Goal: Check status: Check status

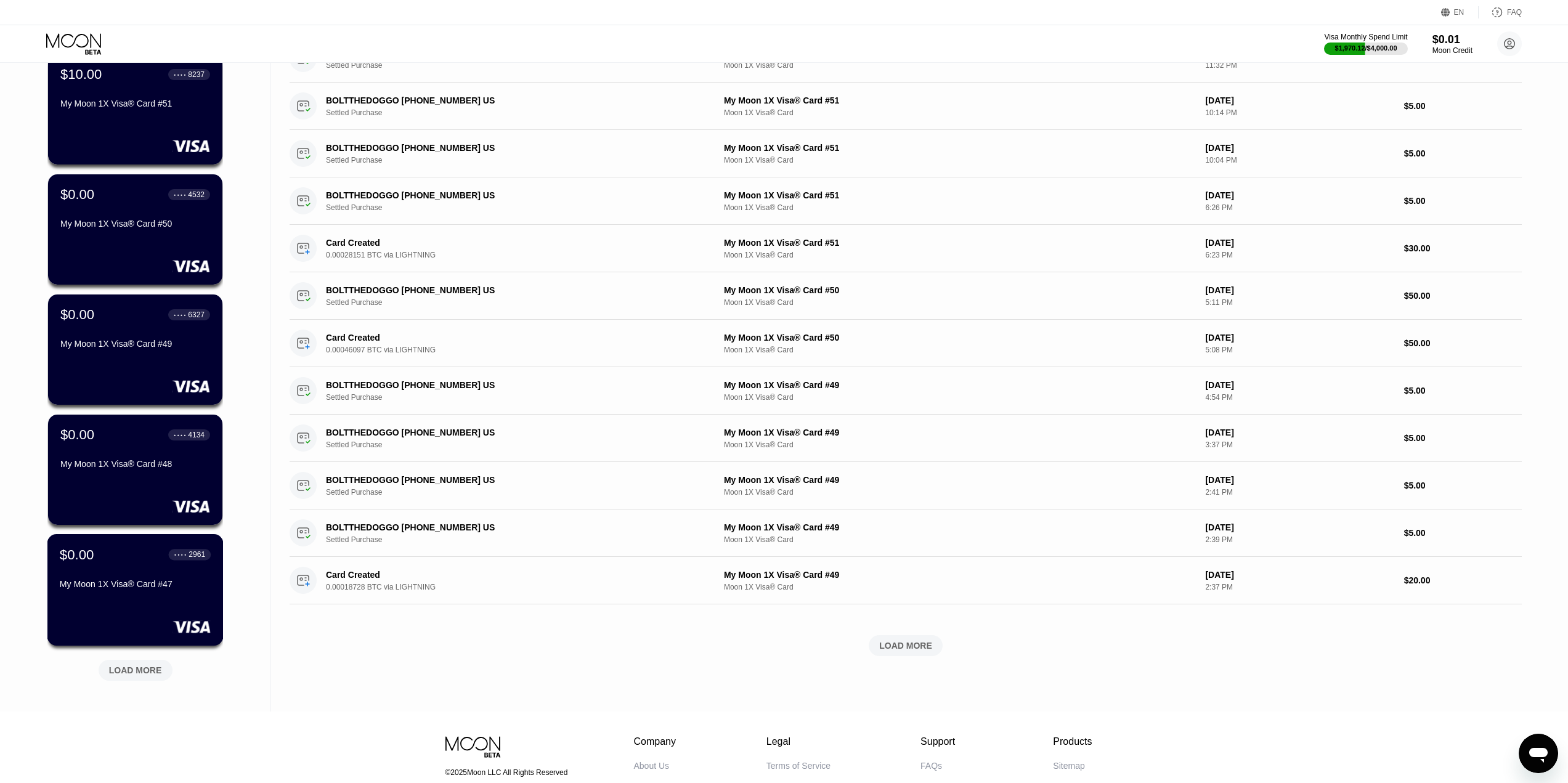
scroll to position [221, 0]
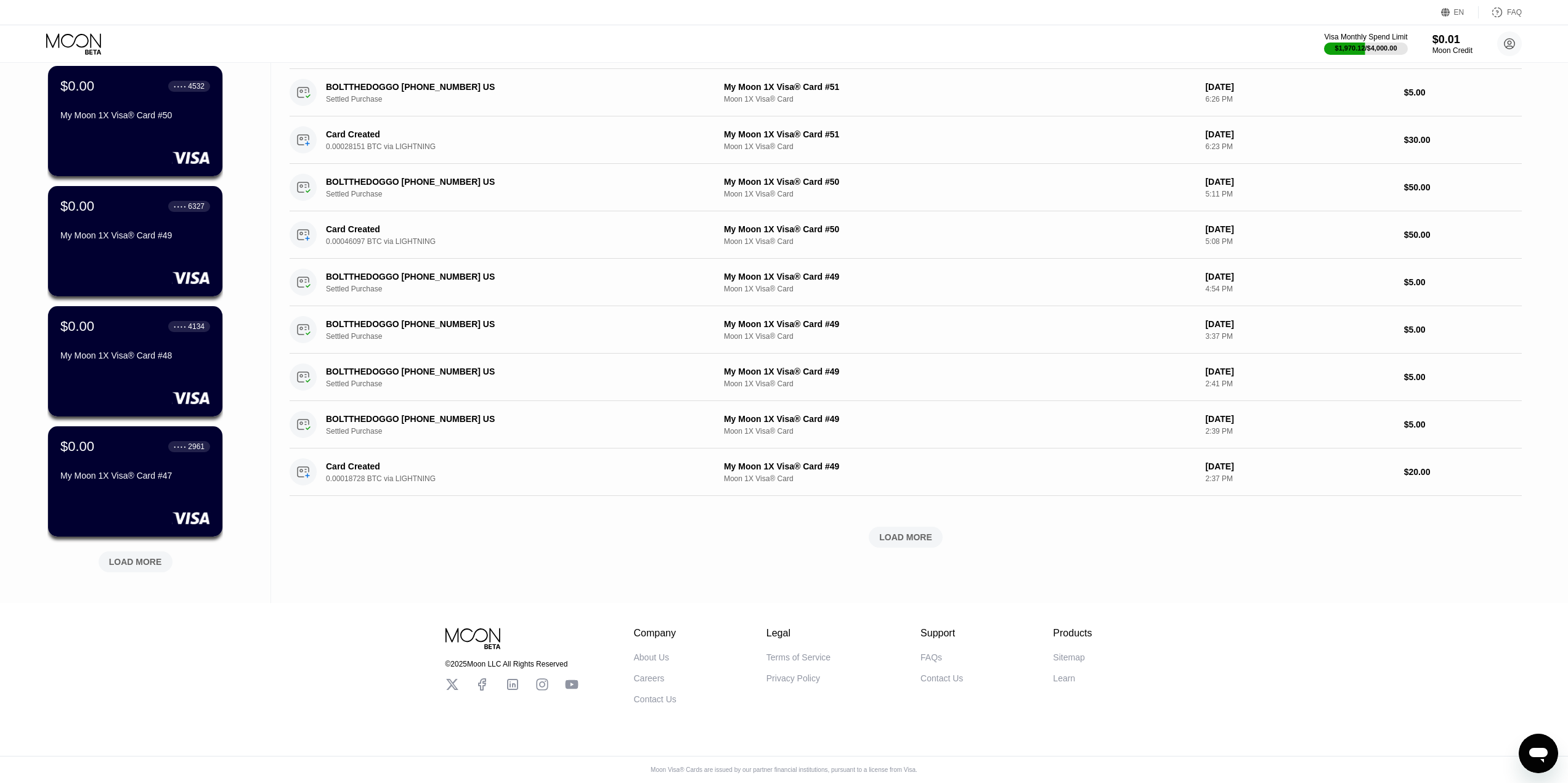
click at [129, 561] on div "LOAD MORE" at bounding box center [135, 561] width 74 height 21
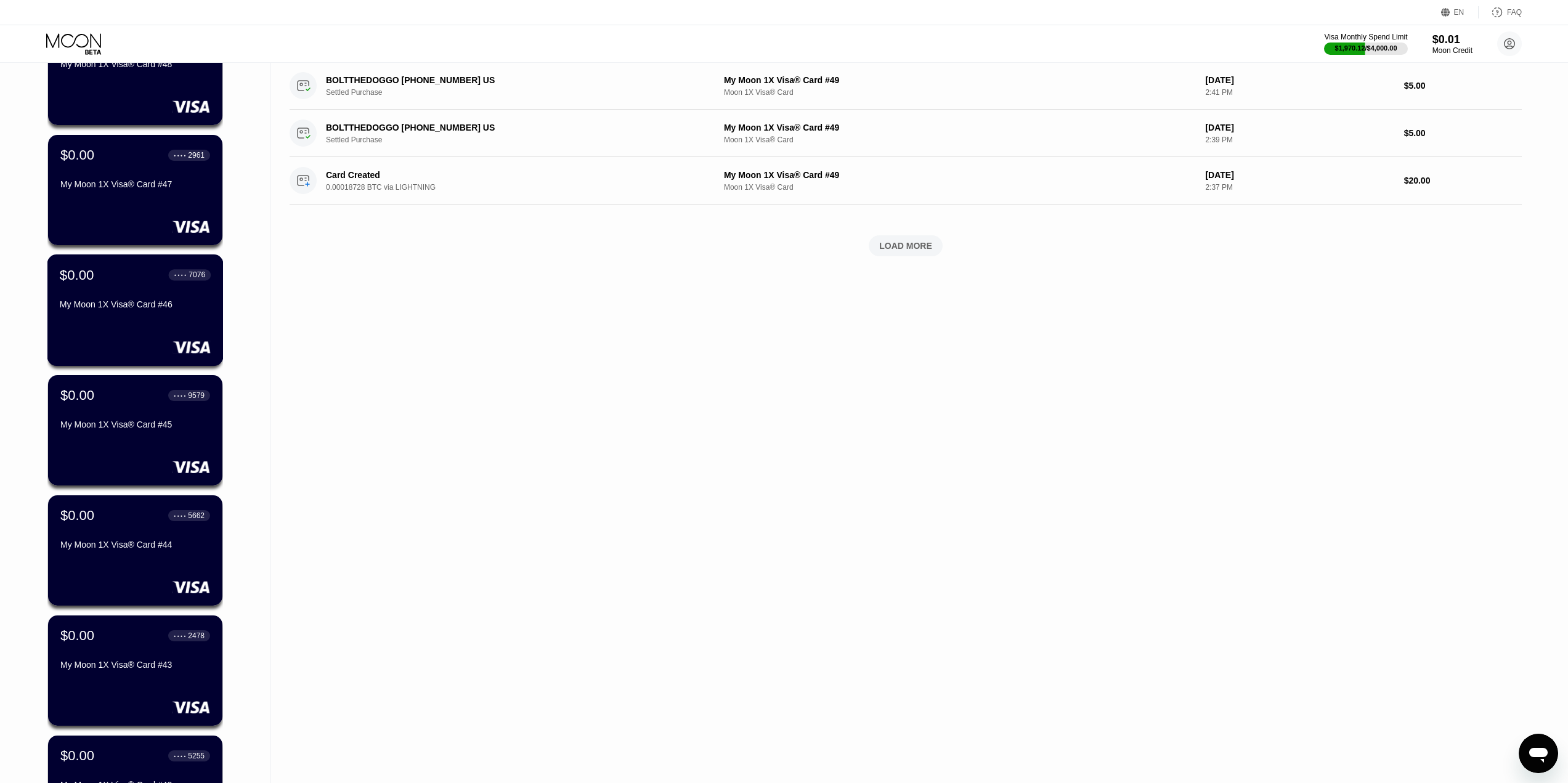
scroll to position [821, 0]
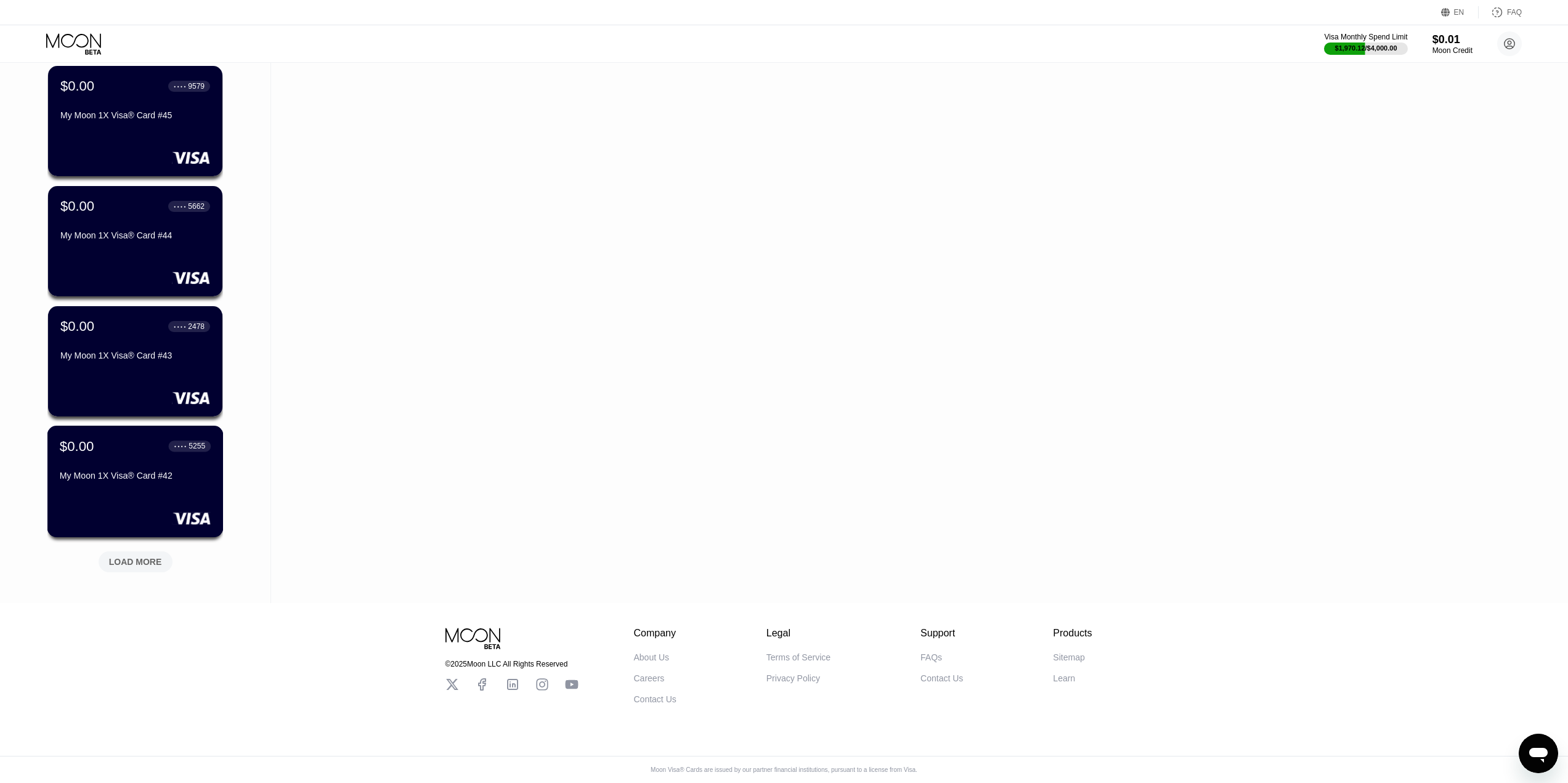
click at [130, 556] on div "LOAD MORE" at bounding box center [135, 561] width 53 height 11
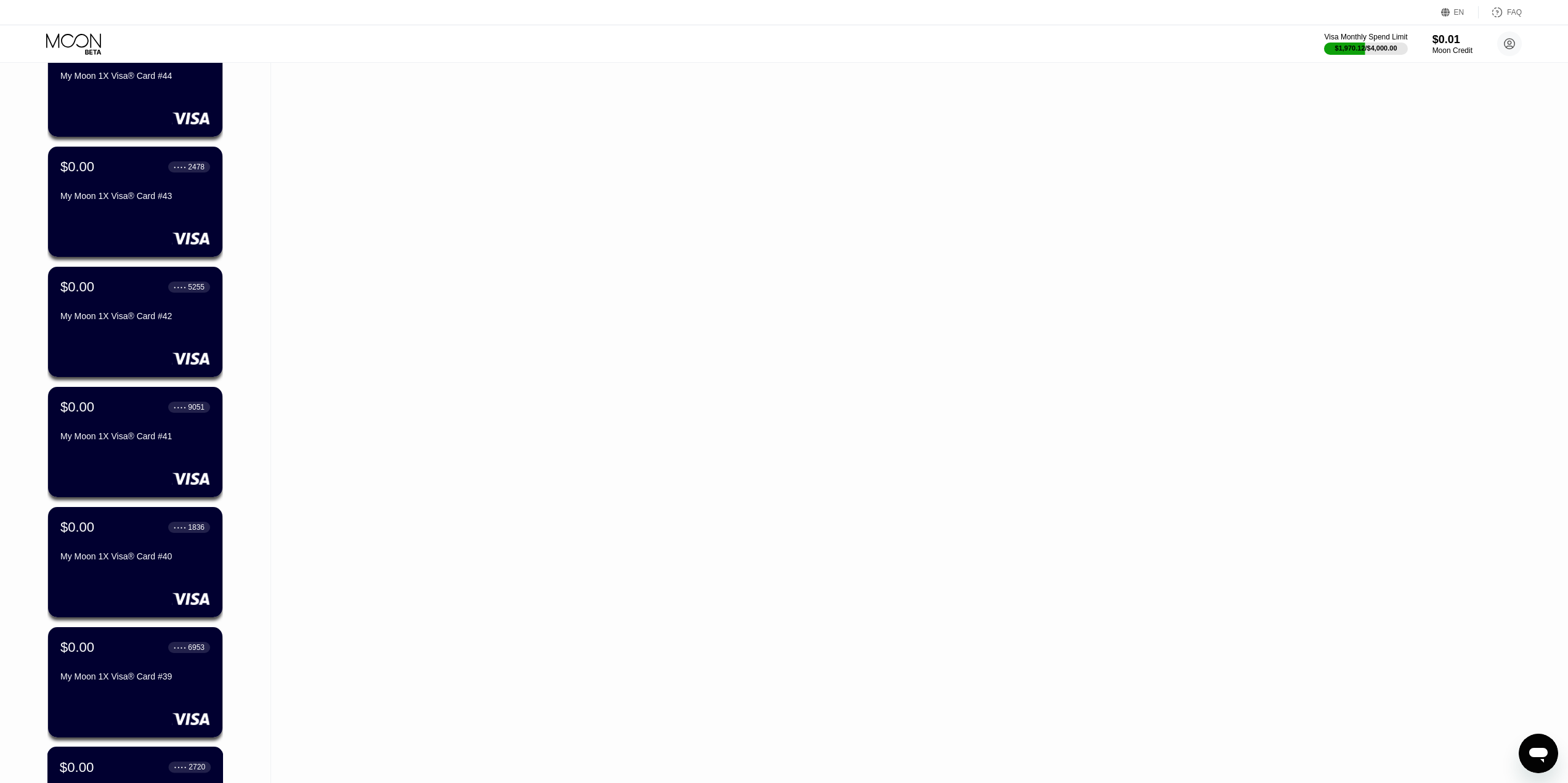
scroll to position [1423, 0]
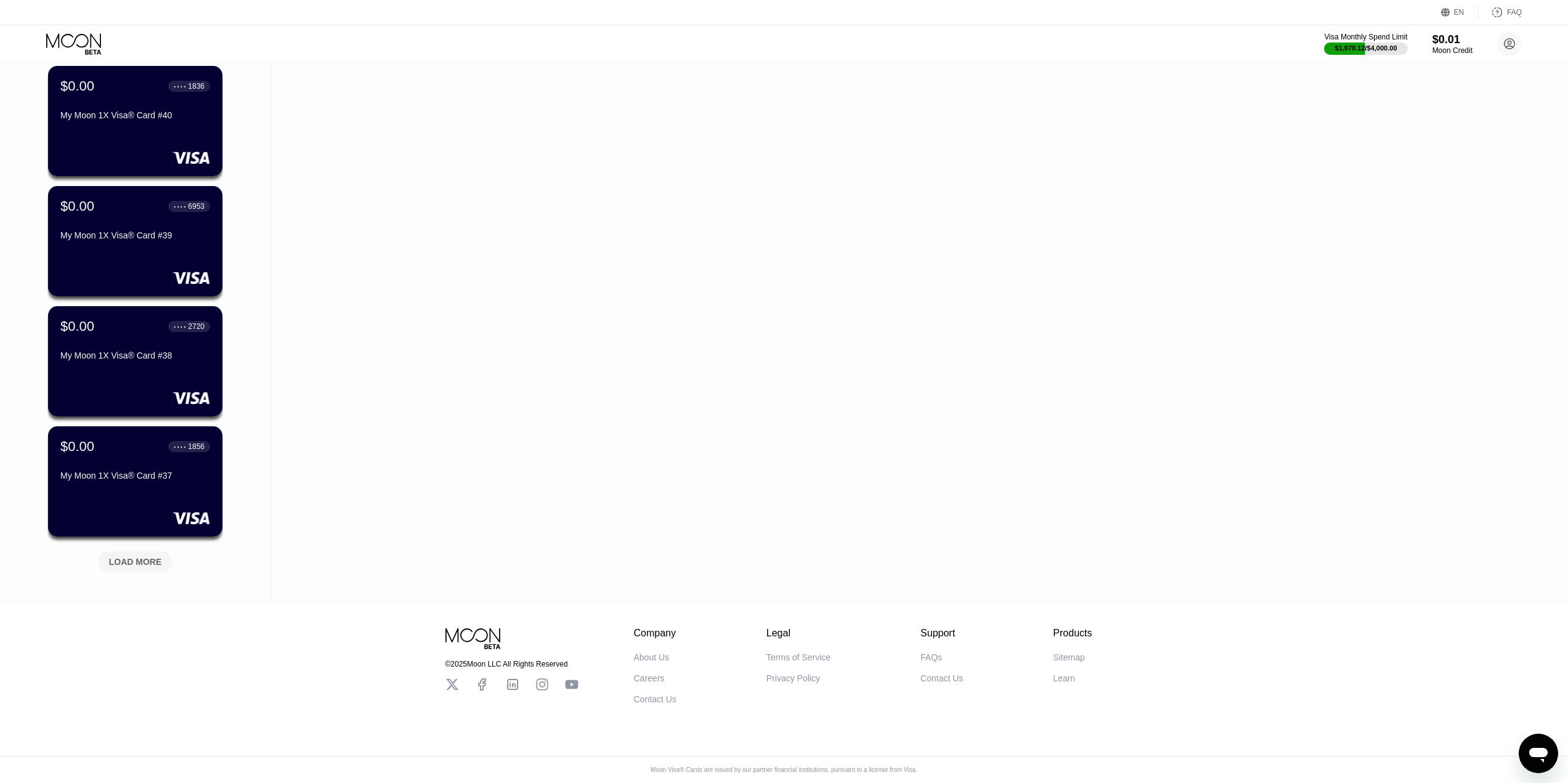
click at [135, 556] on div "LOAD MORE" at bounding box center [135, 561] width 53 height 11
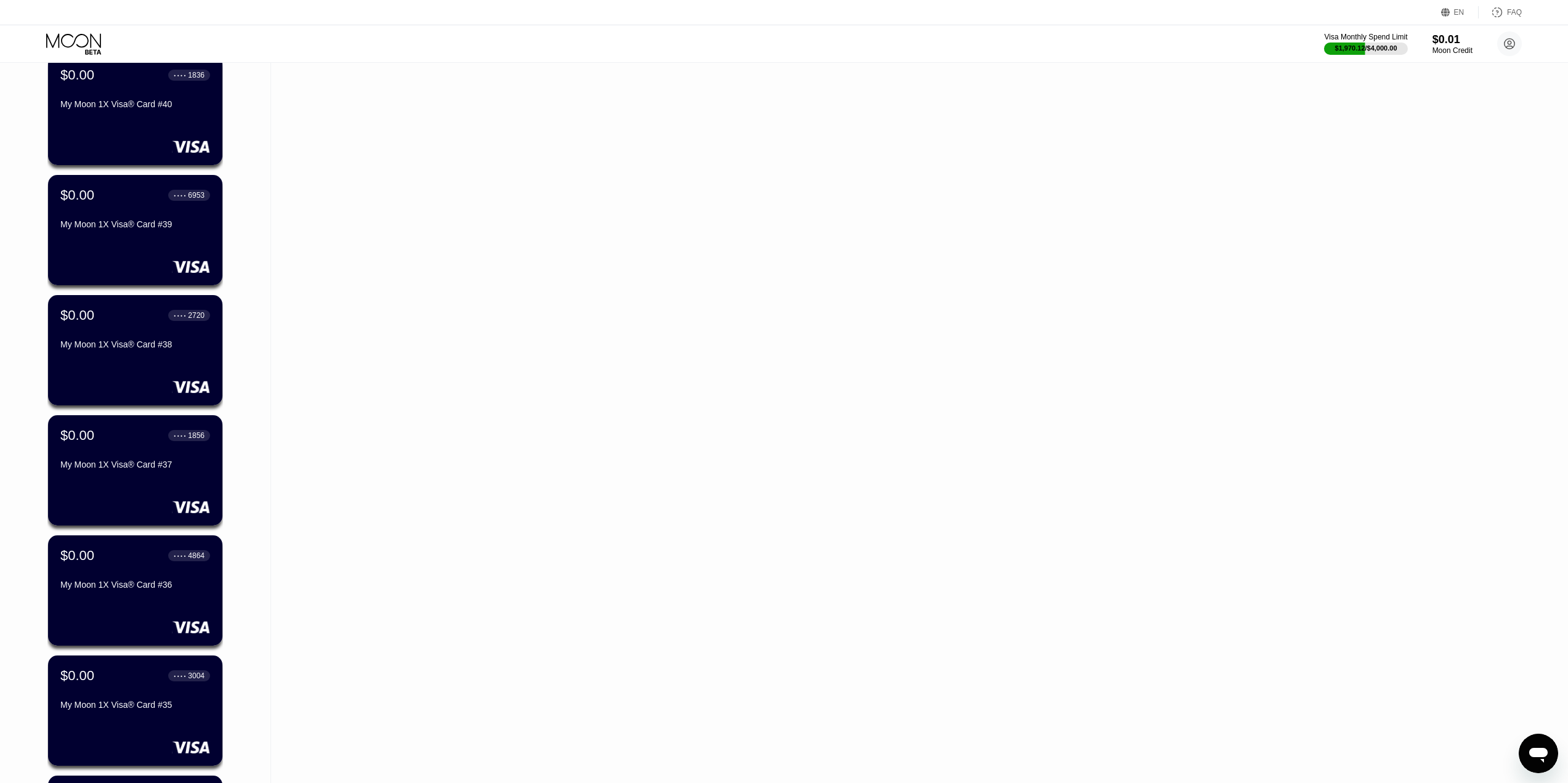
scroll to position [2023, 0]
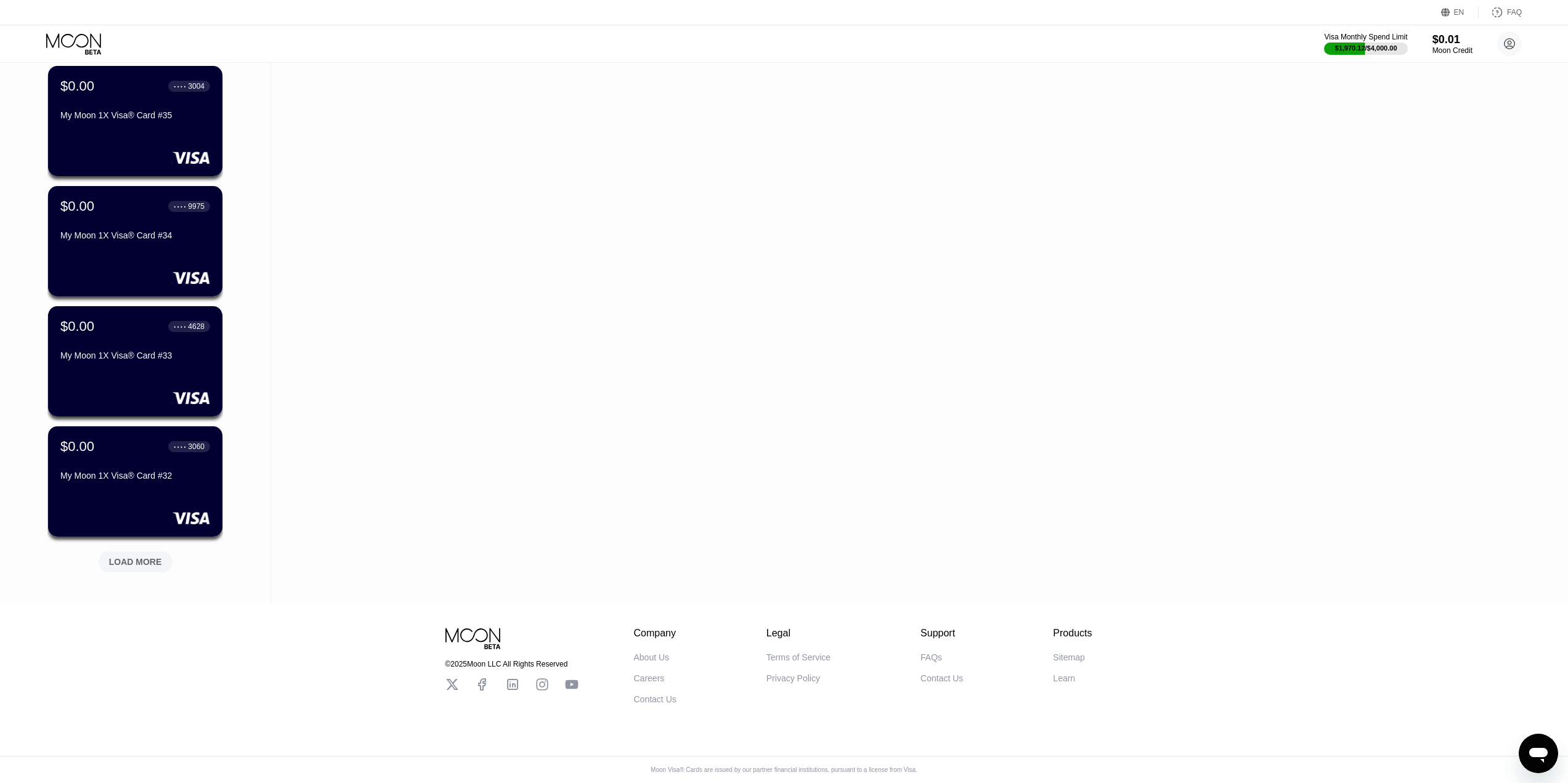
click at [130, 547] on div "LOAD MORE" at bounding box center [135, 560] width 93 height 26
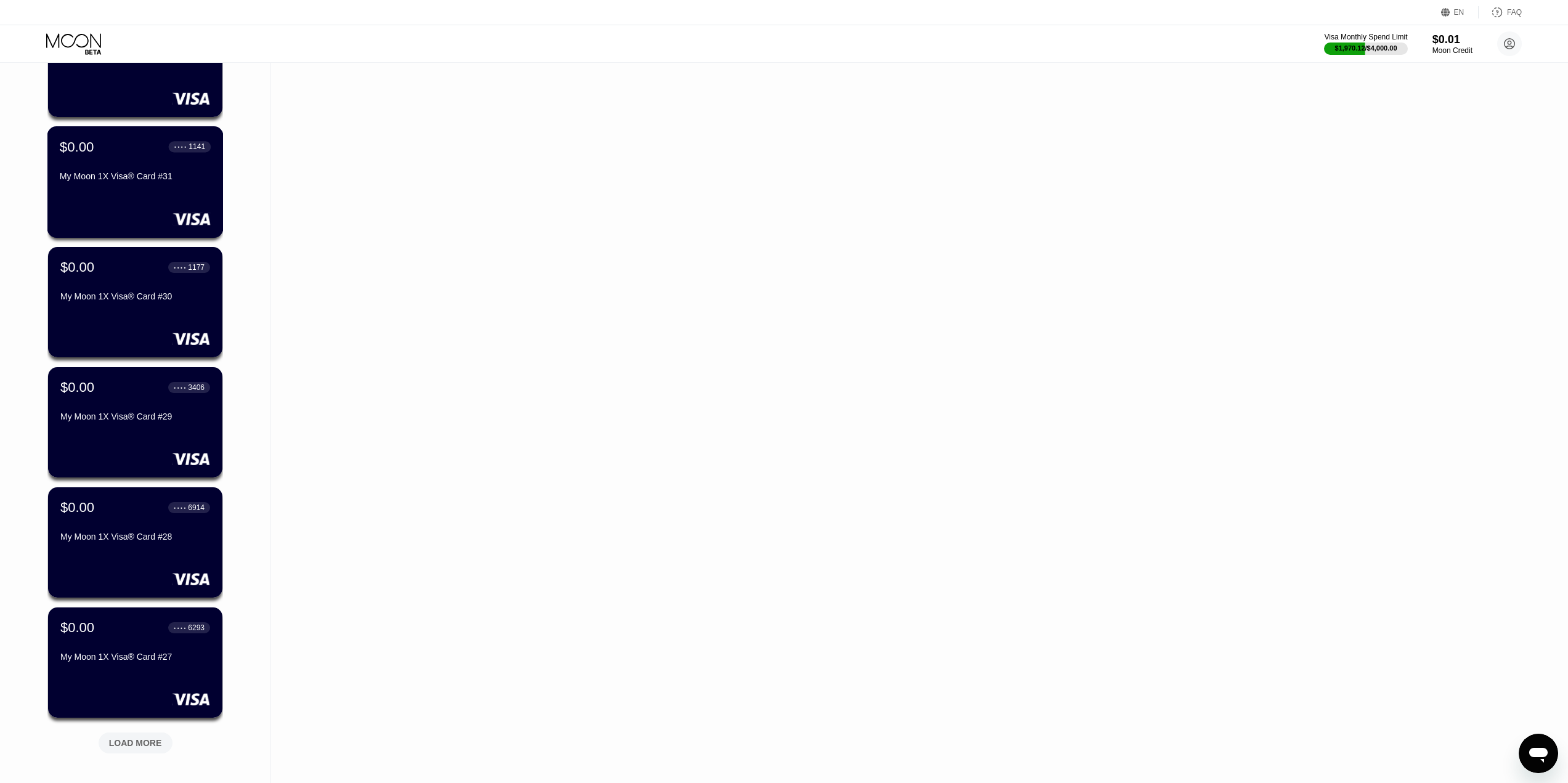
scroll to position [2516, 0]
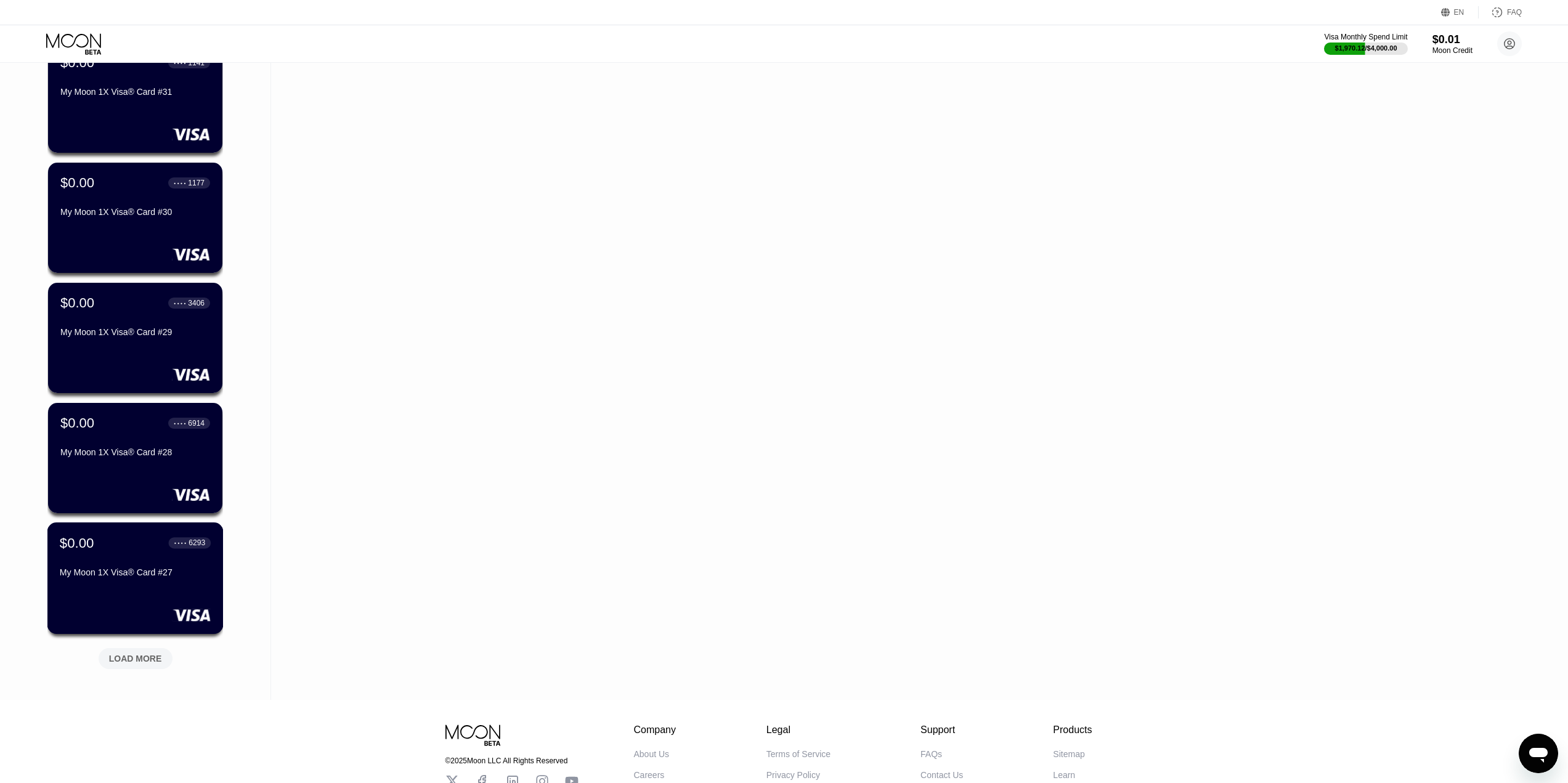
click at [143, 632] on div "$0.00 ● ● ● ● 6293 My Moon 1X Visa® Card #27" at bounding box center [135, 578] width 176 height 112
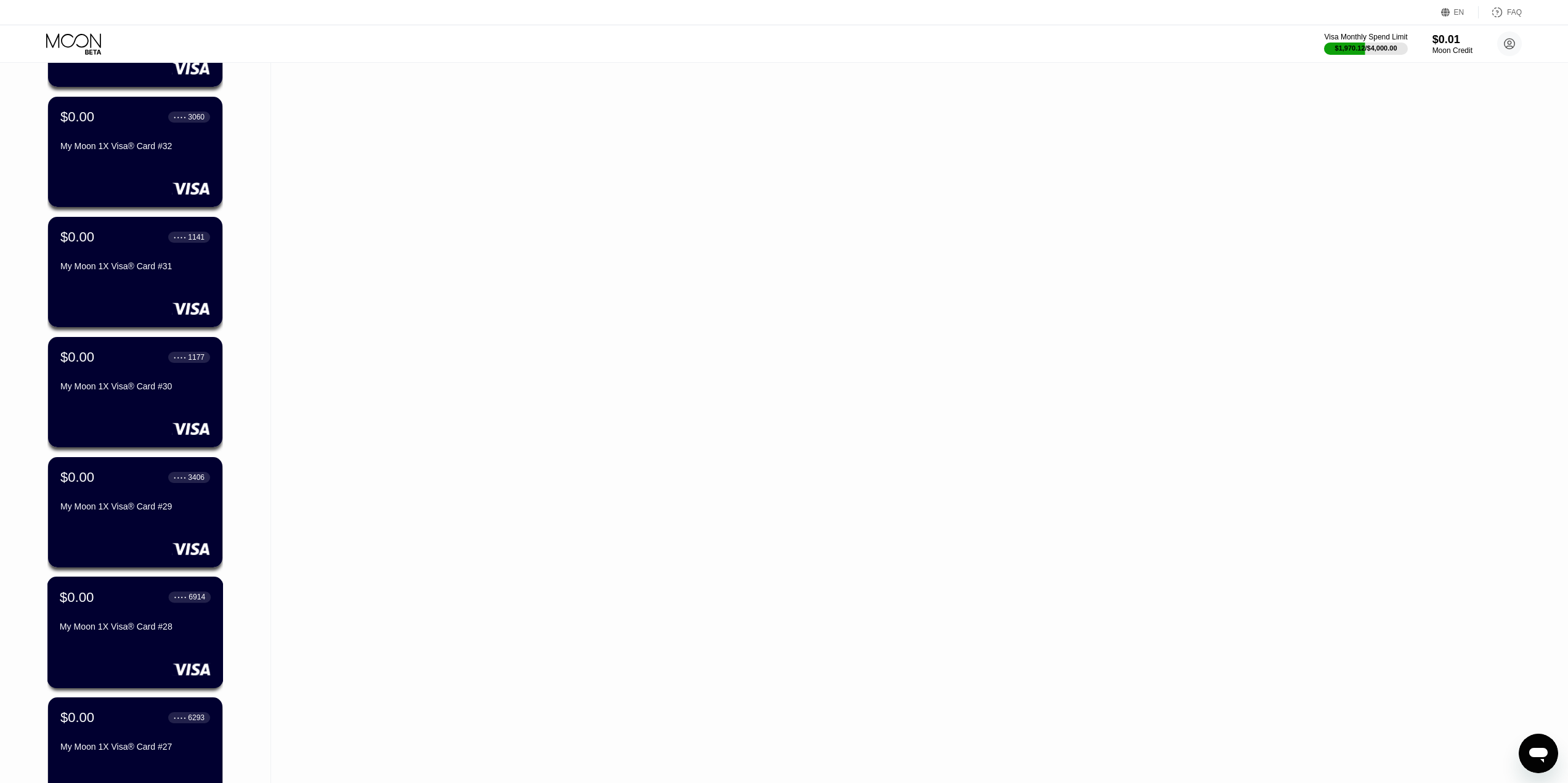
scroll to position [2624, 0]
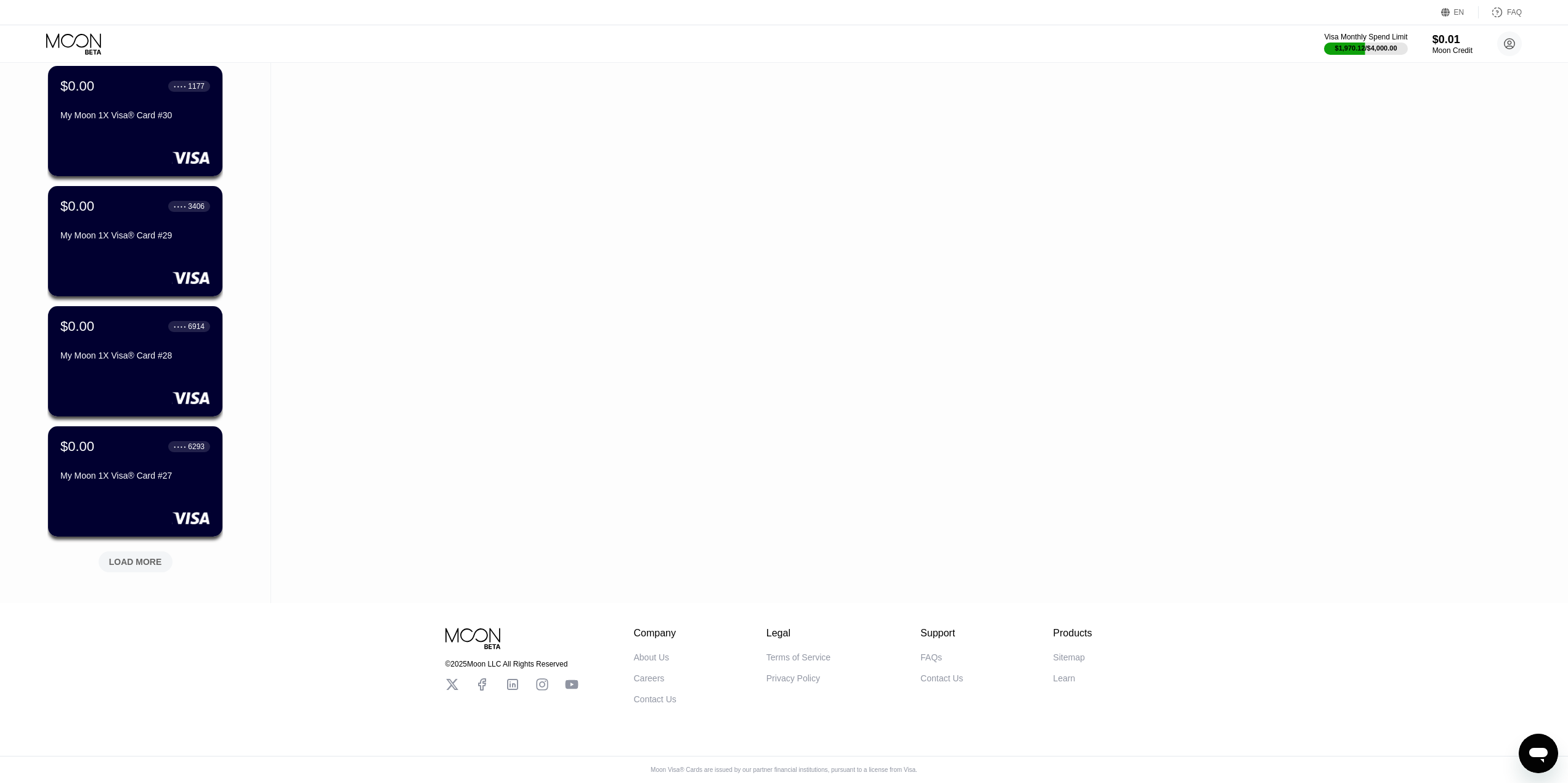
click at [122, 556] on div "LOAD MORE" at bounding box center [135, 561] width 53 height 11
click at [129, 561] on div "LOAD MORE" at bounding box center [135, 561] width 74 height 21
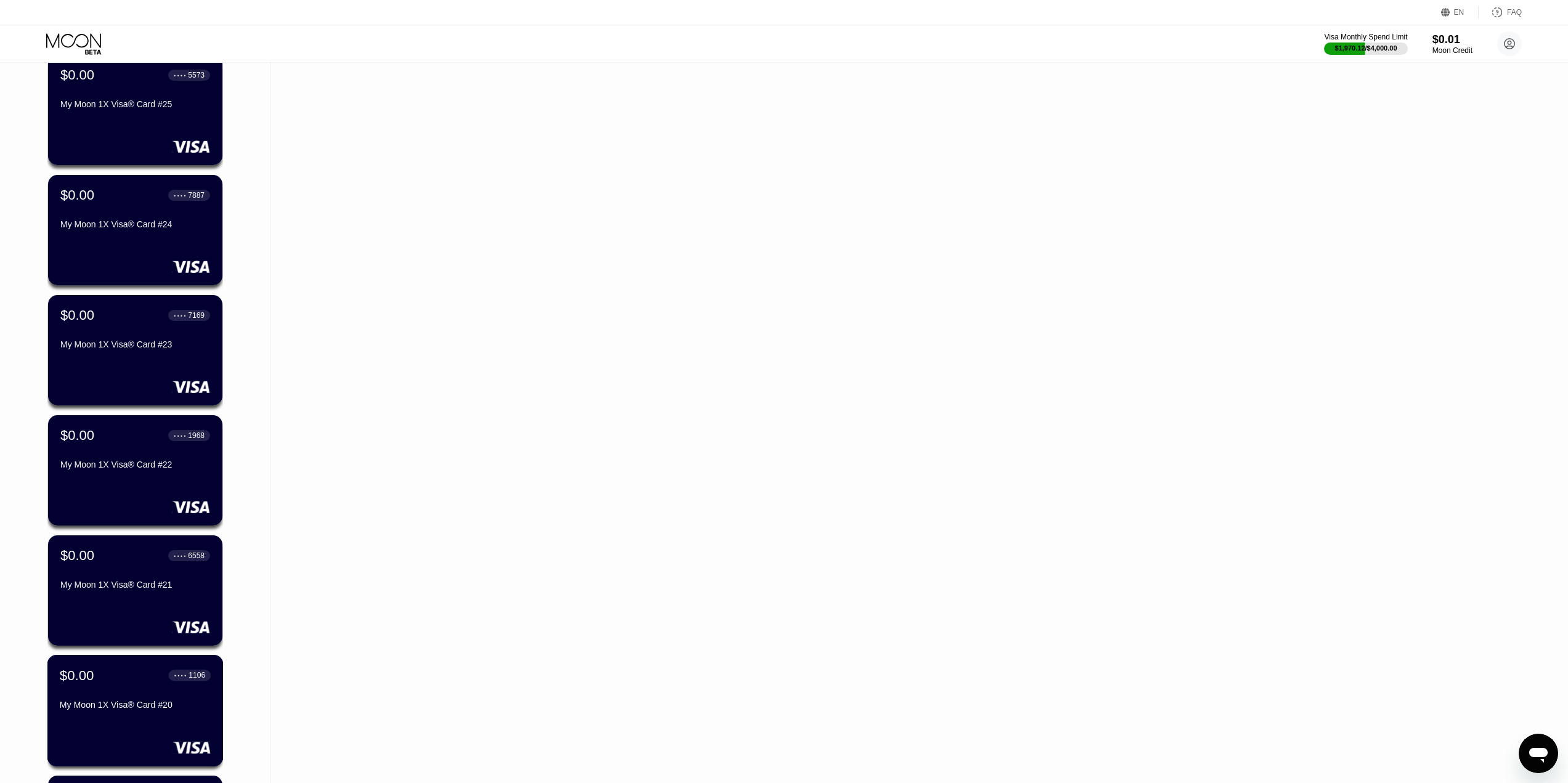
scroll to position [3826, 0]
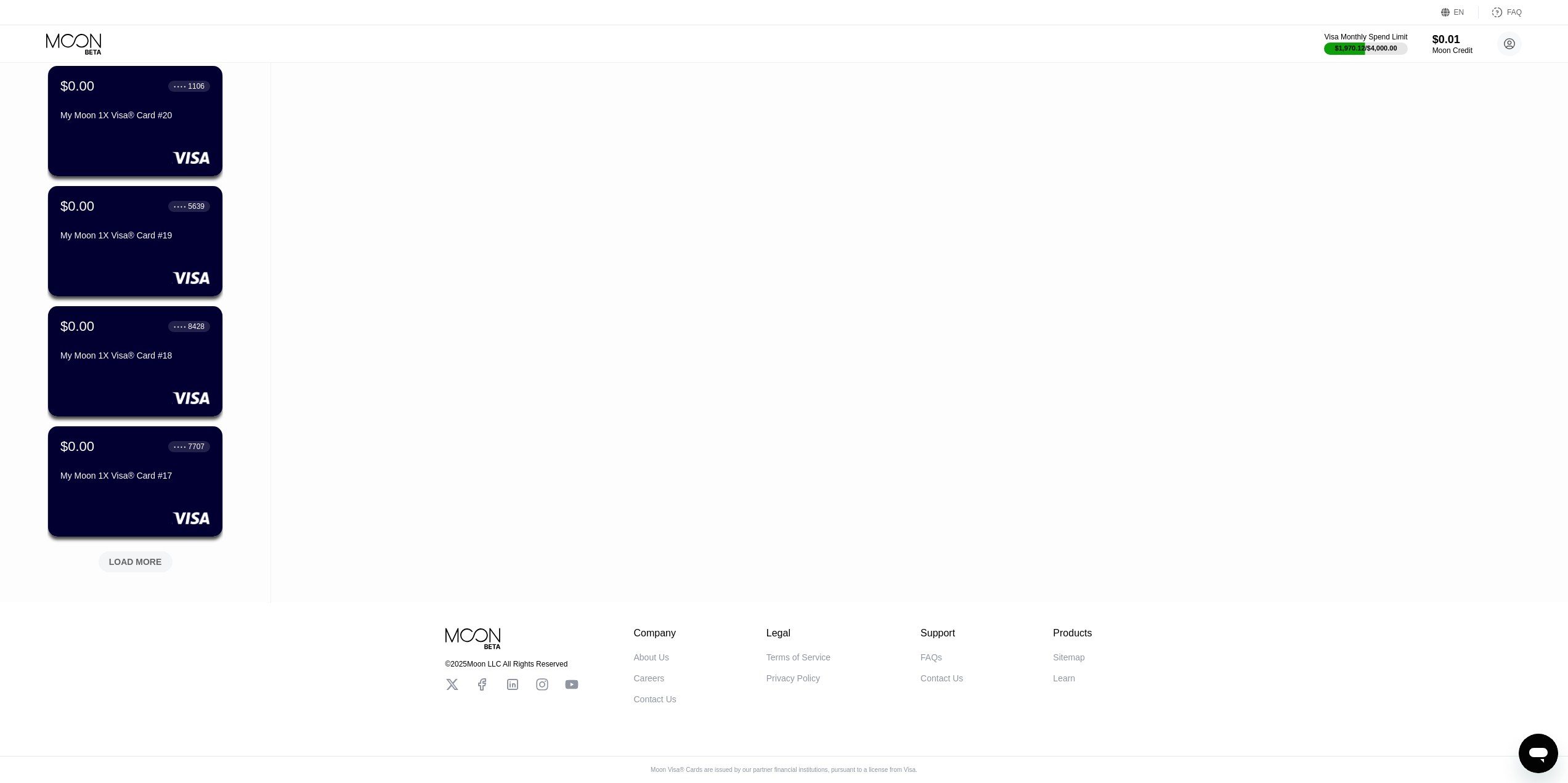
click at [130, 563] on div "LOAD MORE" at bounding box center [135, 561] width 74 height 21
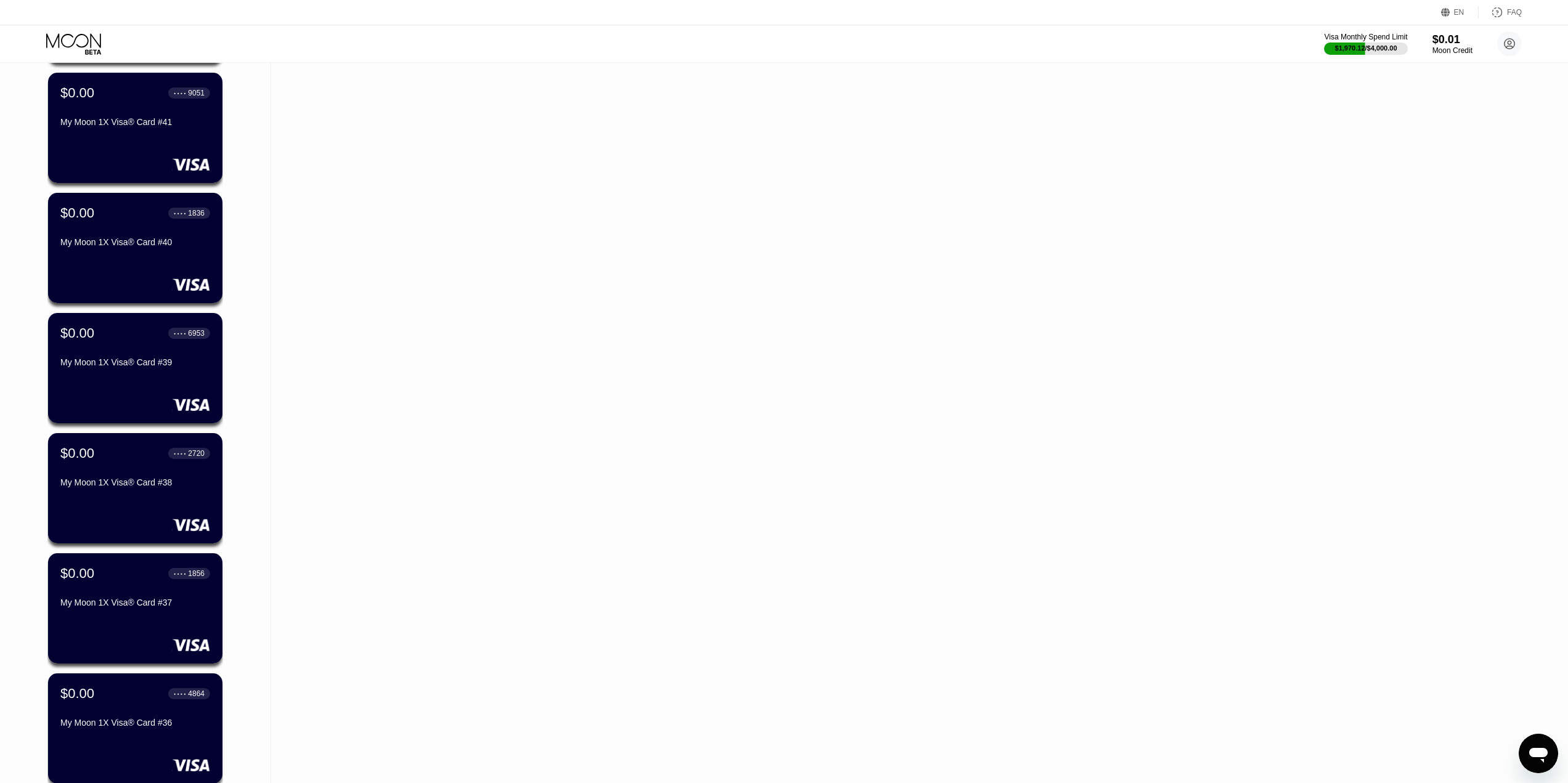
scroll to position [0, 0]
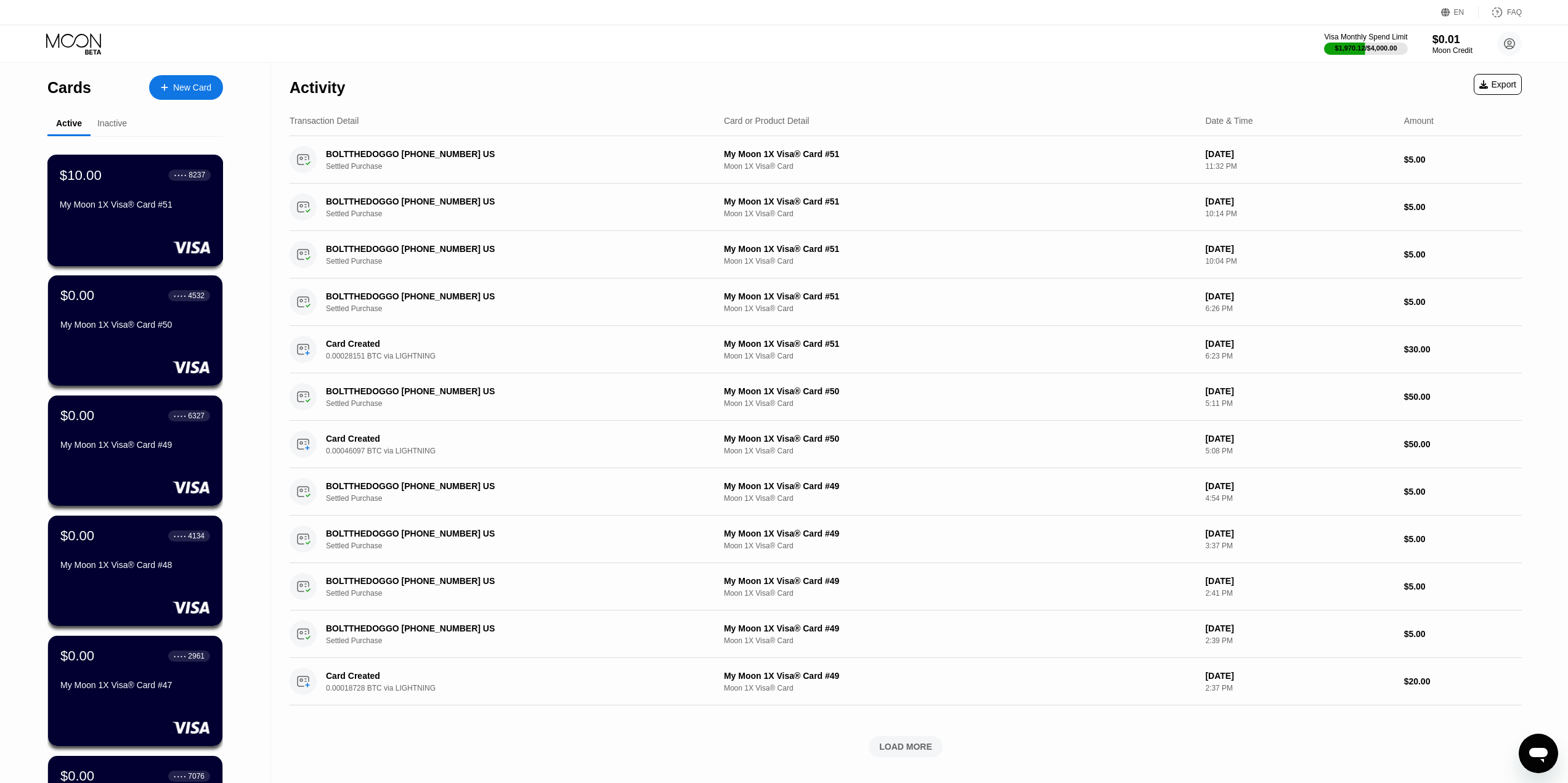
drag, startPoint x: 250, startPoint y: 279, endPoint x: 159, endPoint y: 162, distance: 148.2
click at [159, 183] on div "$10.00 ● ● ● ● 8237" at bounding box center [135, 175] width 151 height 16
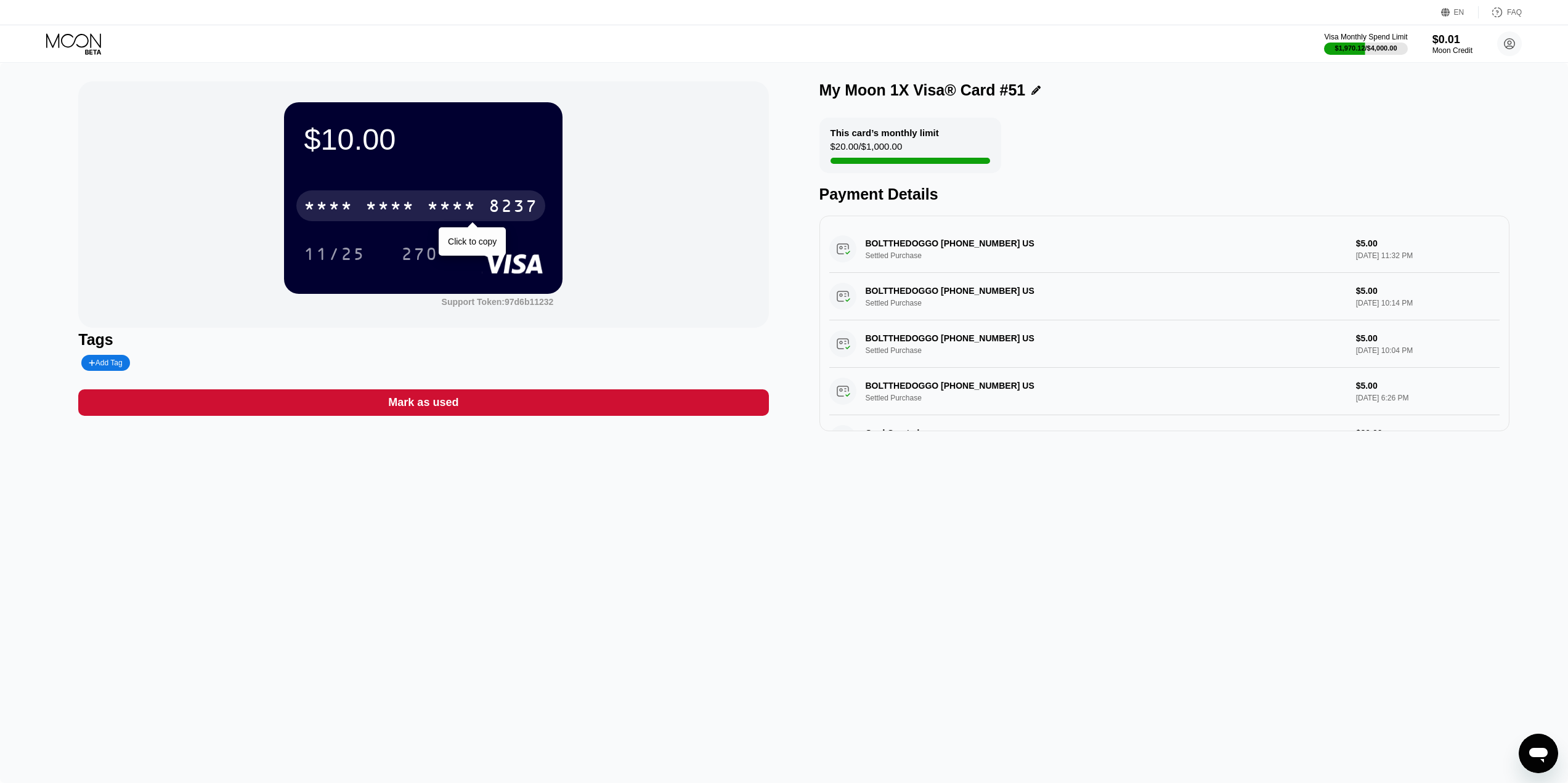
click at [438, 217] on div "* * * *" at bounding box center [452, 207] width 49 height 20
click at [431, 203] on div "2644" at bounding box center [452, 207] width 49 height 20
drag, startPoint x: 1125, startPoint y: 192, endPoint x: 1060, endPoint y: 138, distance: 84.5
click at [1059, 138] on div "This card’s monthly limit $30.00 / $1,000.00 Payment Details" at bounding box center [1165, 160] width 690 height 85
click at [1157, 107] on div "My Moon 1X Visa® Card #51 This card’s monthly limit $30.00 / $1,000.00 Payment …" at bounding box center [1165, 256] width 690 height 350
